Goal: Transaction & Acquisition: Purchase product/service

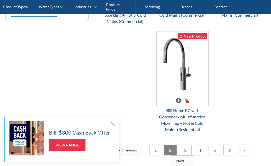
click at [244, 72] on div "906105LPCH $ 0.00 OFFER: Fits Most Brands New Product Best Seller Billi Quadra …" at bounding box center [183, 31] width 172 height 217
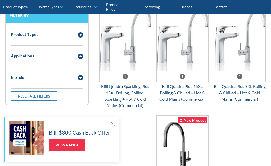
scroll to position [147, 0]
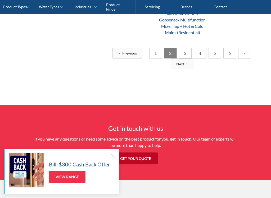
click at [251, 112] on div "Get in touch with us If you have any questions or need some advice on the best …" at bounding box center [135, 143] width 271 height 75
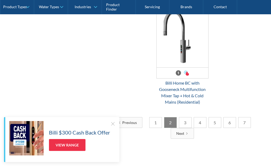
scroll to position [260, 0]
click at [155, 122] on link "1" at bounding box center [156, 123] width 13 height 11
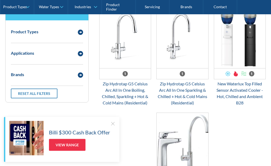
scroll to position [151, 0]
click at [188, 52] on img "Email Form 3" at bounding box center [182, 37] width 51 height 64
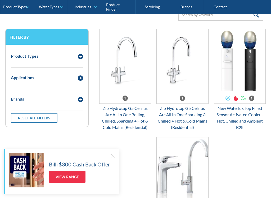
scroll to position [126, 0]
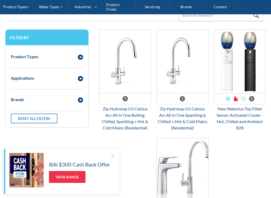
click at [124, 122] on div "Zip Hydrotap G5 Celsius Arc All In One Boiling, Chilled, Sparkling + Hot & Cold…" at bounding box center [125, 118] width 52 height 25
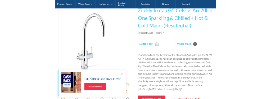
scroll to position [126, 0]
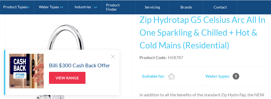
click at [111, 56] on div at bounding box center [112, 56] width 5 height 5
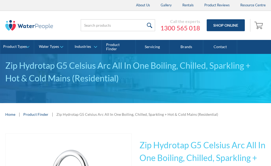
click at [32, 116] on link "Product Finder" at bounding box center [35, 115] width 25 height 6
